Goal: Transaction & Acquisition: Download file/media

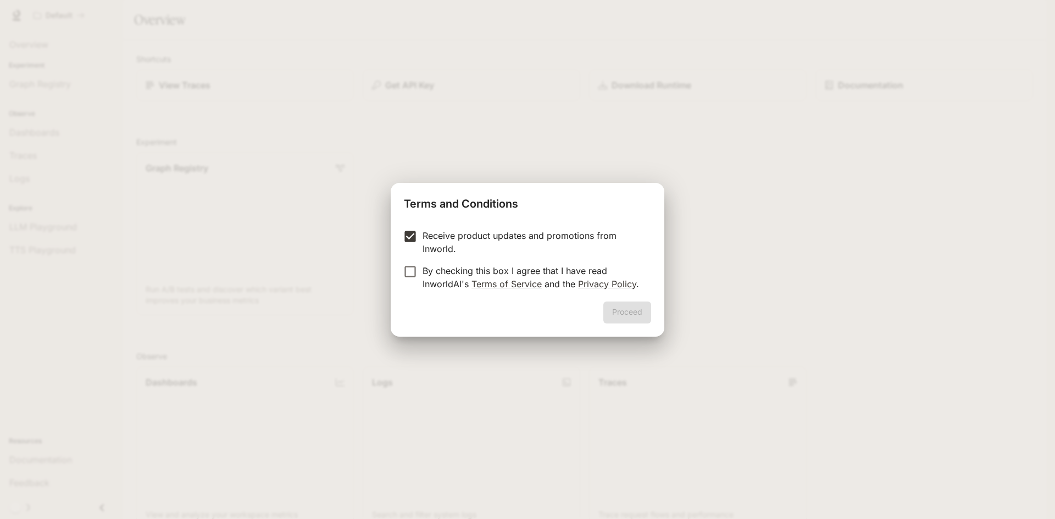
click at [409, 286] on label "By checking this box I agree that I have read InworldAI's Terms of Service and …" at bounding box center [520, 277] width 244 height 26
click at [627, 309] on button "Proceed" at bounding box center [627, 313] width 48 height 22
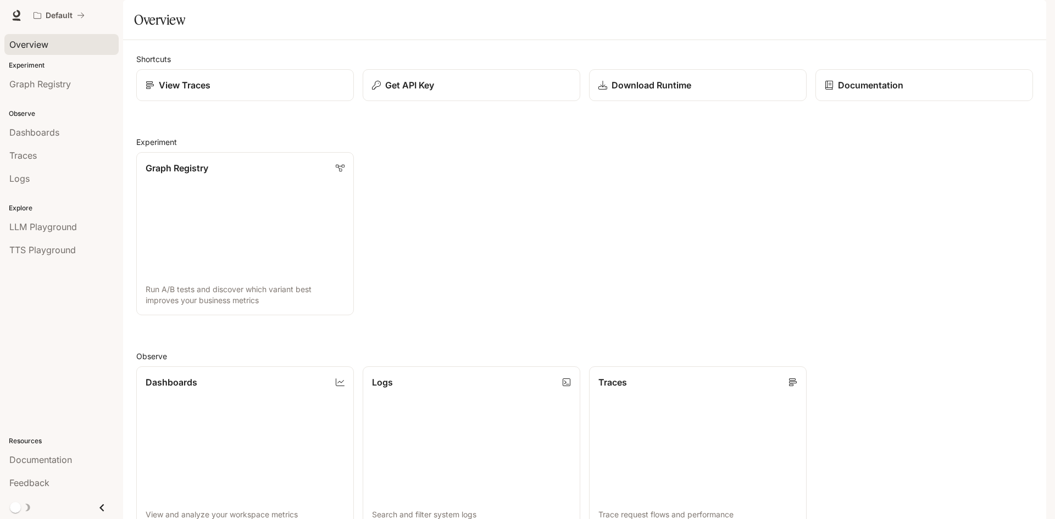
click at [48, 47] on span "Overview" at bounding box center [28, 44] width 39 height 13
drag, startPoint x: 60, startPoint y: 70, endPoint x: 58, endPoint y: 61, distance: 9.5
click at [59, 62] on div "Experiment Graph Registry" at bounding box center [61, 78] width 123 height 40
click at [23, 63] on p "Experiment" at bounding box center [61, 65] width 123 height 10
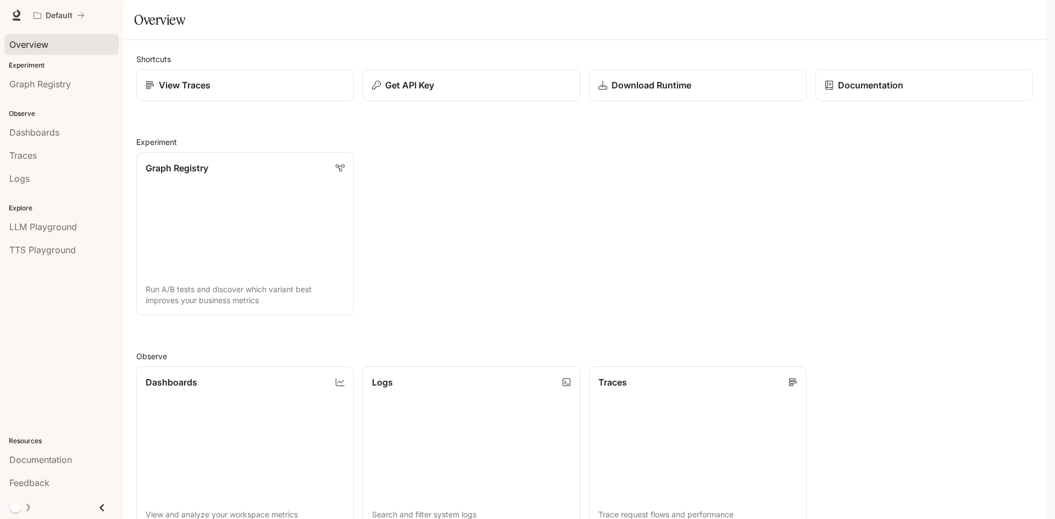
click at [56, 511] on div "main menu drawer" at bounding box center [61, 508] width 123 height 23
click at [104, 508] on icon "Close drawer" at bounding box center [101, 507] width 15 height 15
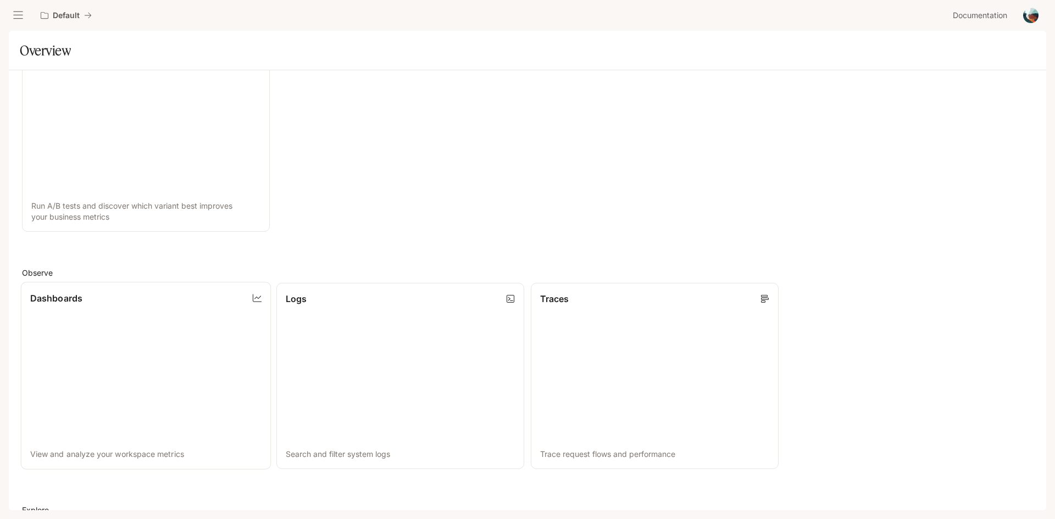
scroll to position [0, 0]
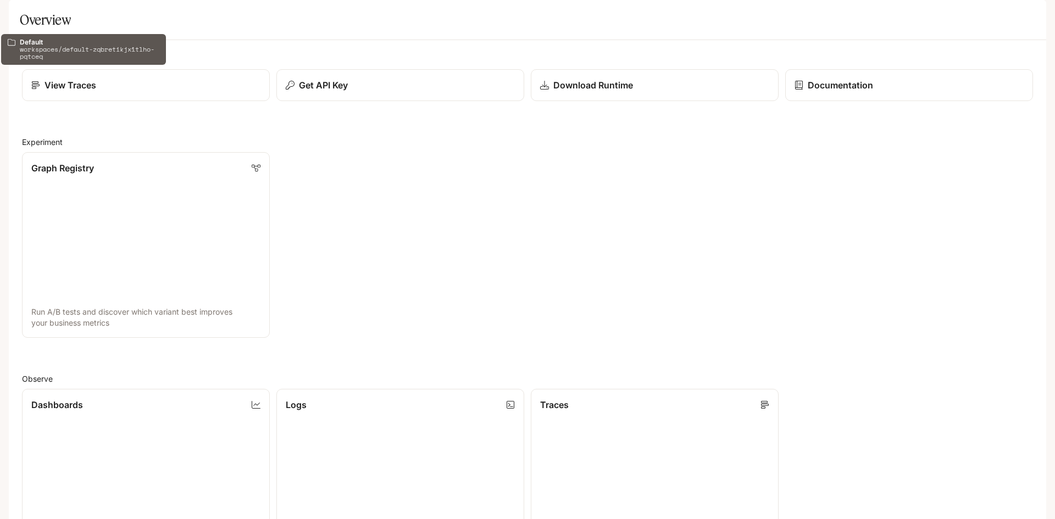
click at [66, 12] on p "Default" at bounding box center [66, 15] width 27 height 9
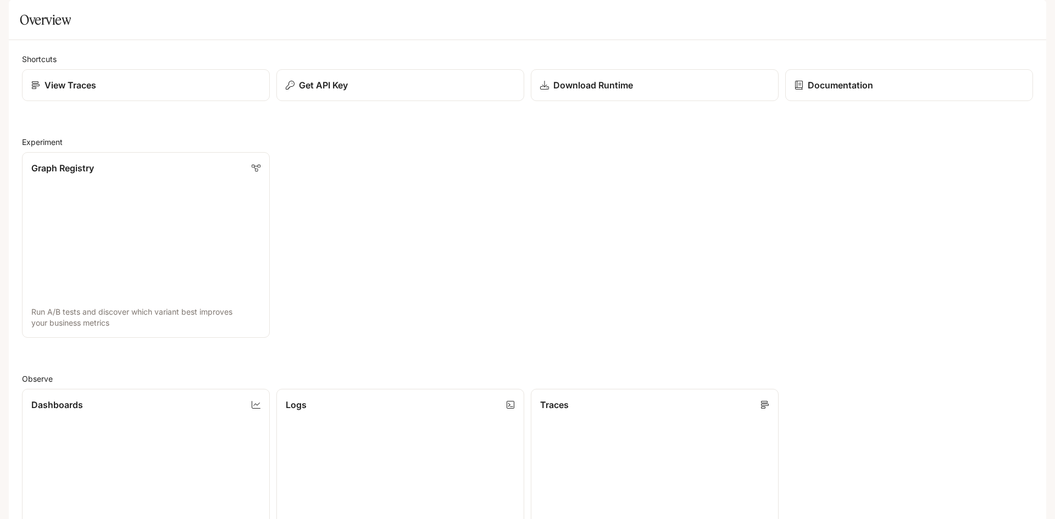
click at [18, 16] on icon "open drawer" at bounding box center [18, 15] width 11 height 11
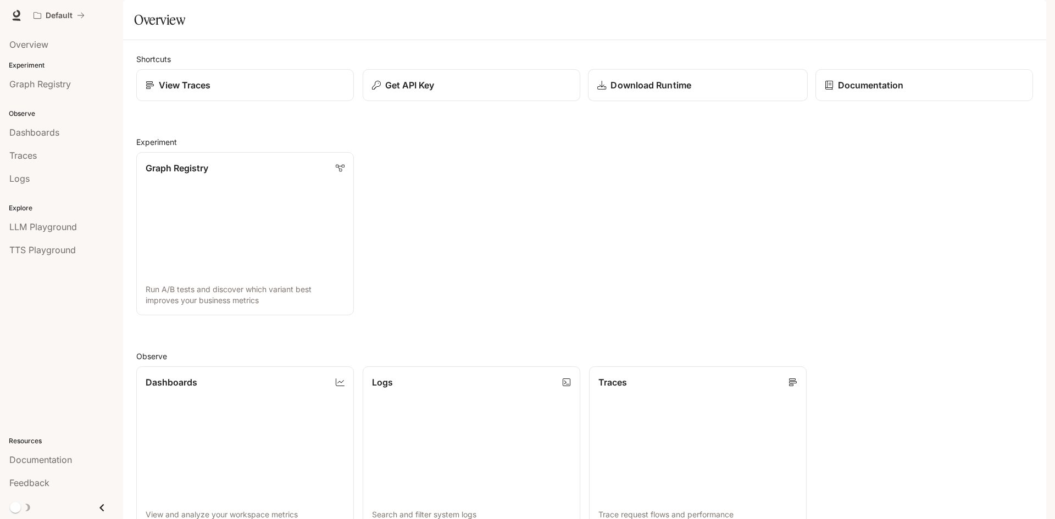
click at [714, 92] on div "Download Runtime" at bounding box center [697, 85] width 201 height 13
drag, startPoint x: 212, startPoint y: 62, endPoint x: 191, endPoint y: 55, distance: 21.4
click at [207, 40] on section "Overview" at bounding box center [584, 20] width 923 height 40
click at [14, 15] on icon at bounding box center [16, 14] width 7 height 8
click at [649, 102] on link "Download Runtime" at bounding box center [698, 85] width 220 height 32
